Goal: Task Accomplishment & Management: Manage account settings

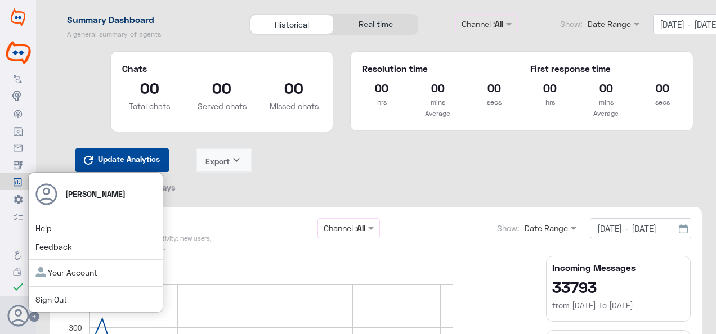
click at [50, 301] on link "Sign Out" at bounding box center [51, 300] width 32 height 10
click at [46, 298] on link "Sign Out" at bounding box center [51, 300] width 32 height 10
click at [47, 300] on link "Sign Out" at bounding box center [51, 300] width 32 height 10
click at [46, 302] on link "Sign Out" at bounding box center [51, 300] width 32 height 10
click at [37, 316] on use at bounding box center [34, 317] width 10 height 10
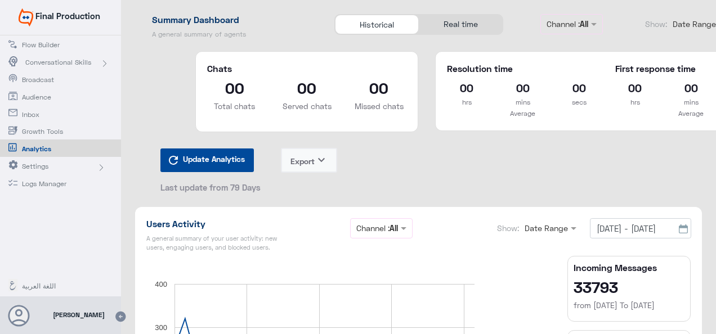
click at [83, 315] on span "[PERSON_NAME]" at bounding box center [79, 315] width 52 height 10
click at [123, 317] on icon at bounding box center [120, 317] width 12 height 12
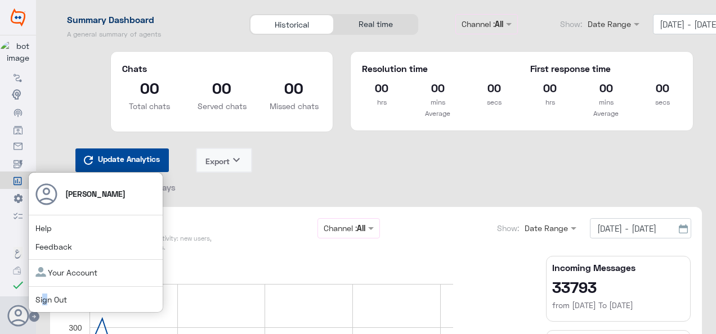
click at [46, 301] on link "Sign Out" at bounding box center [51, 300] width 32 height 10
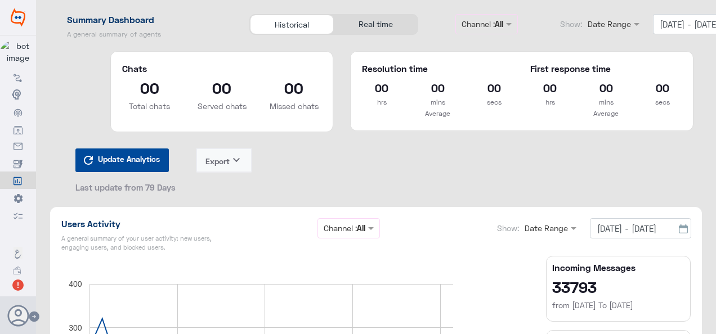
drag, startPoint x: 45, startPoint y: 301, endPoint x: 34, endPoint y: 318, distance: 19.5
click at [36, 319] on use at bounding box center [34, 317] width 10 height 10
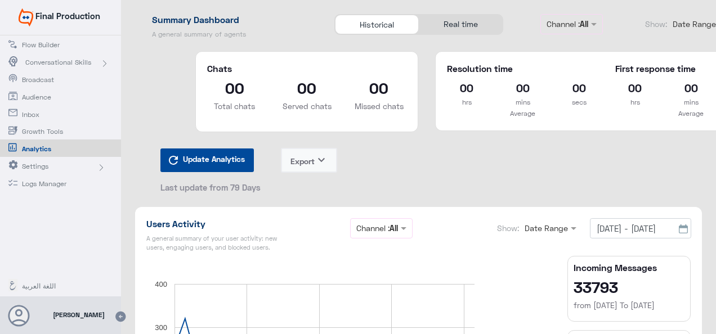
click at [90, 318] on span "[PERSON_NAME]" at bounding box center [79, 315] width 52 height 10
drag, startPoint x: 90, startPoint y: 318, endPoint x: 121, endPoint y: 316, distance: 31.0
click at [121, 316] on icon at bounding box center [120, 317] width 12 height 12
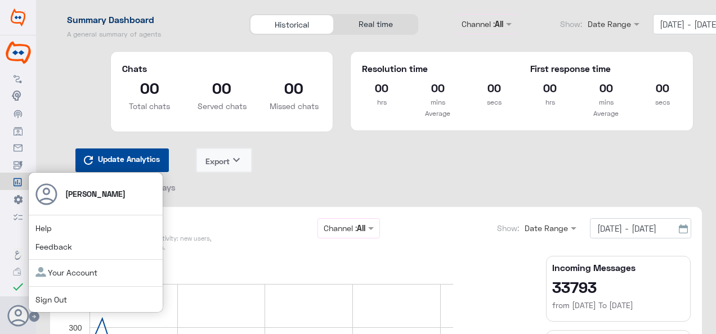
click at [41, 297] on link "Sign Out" at bounding box center [51, 300] width 32 height 10
